Goal: Task Accomplishment & Management: Manage account settings

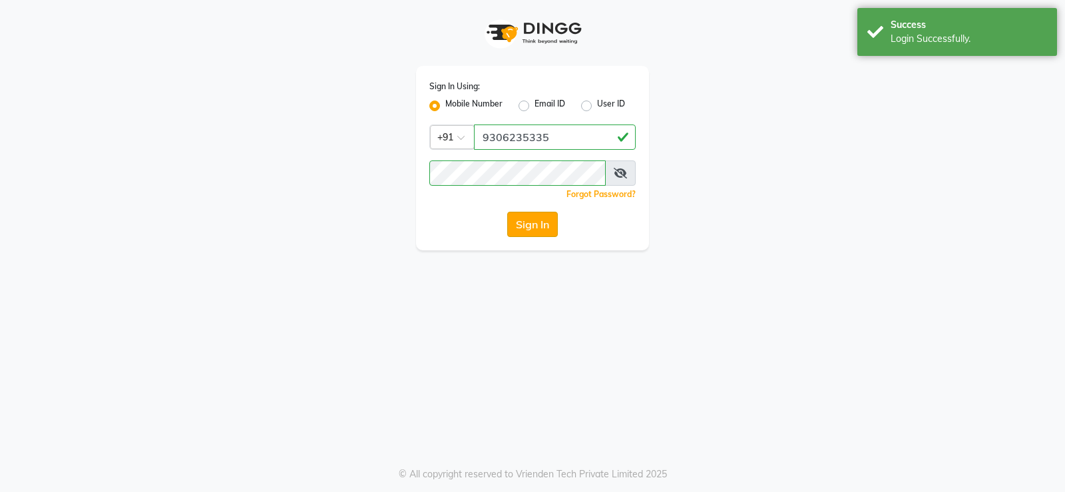
click at [547, 226] on button "Sign In" at bounding box center [532, 224] width 51 height 25
